Goal: Task Accomplishment & Management: Complete application form

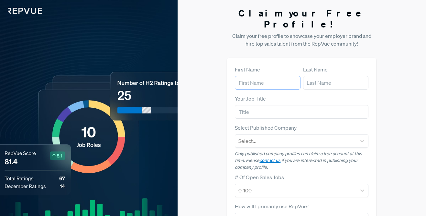
click at [263, 76] on input "text" at bounding box center [267, 83] width 65 height 14
type input "[PERSON_NAME]"
click at [324, 76] on input "text" at bounding box center [335, 83] width 65 height 14
type input "[PERSON_NAME]"
click at [276, 105] on input "text" at bounding box center [302, 112] width 134 height 14
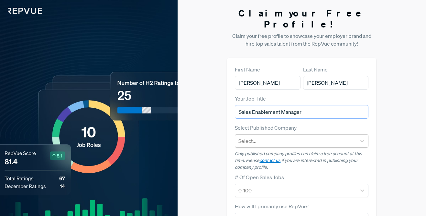
type input "Sales Enablement Manager"
click at [291, 137] on div at bounding box center [296, 141] width 115 height 9
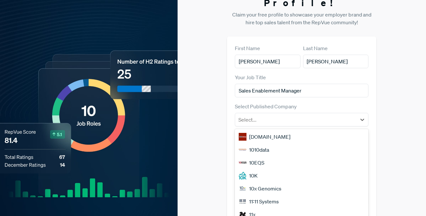
scroll to position [23, 0]
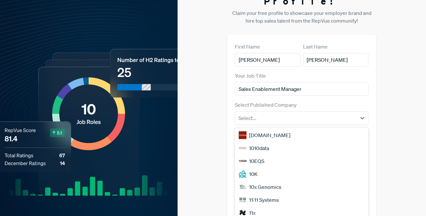
click at [418, 91] on div "Claim your Free Profile! Claim your free profile to showcase your employer bran…" at bounding box center [302, 147] width 249 height 340
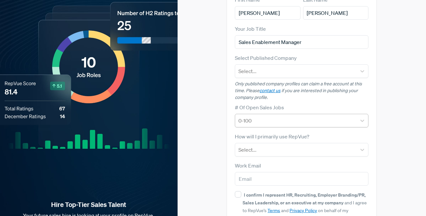
click at [332, 116] on div at bounding box center [296, 120] width 115 height 9
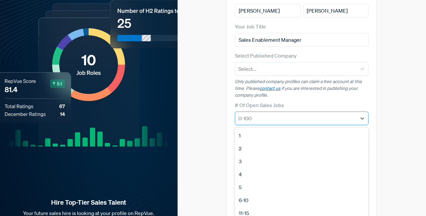
scroll to position [72, 0]
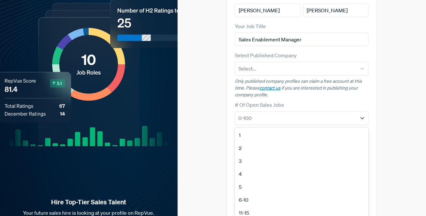
click at [421, 106] on div "Claim your Free Profile! Claim your free profile to showcase your employer bran…" at bounding box center [302, 98] width 249 height 340
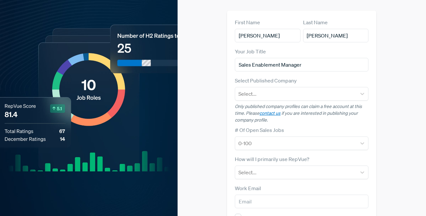
scroll to position [15, 0]
